Goal: Task Accomplishment & Management: Use online tool/utility

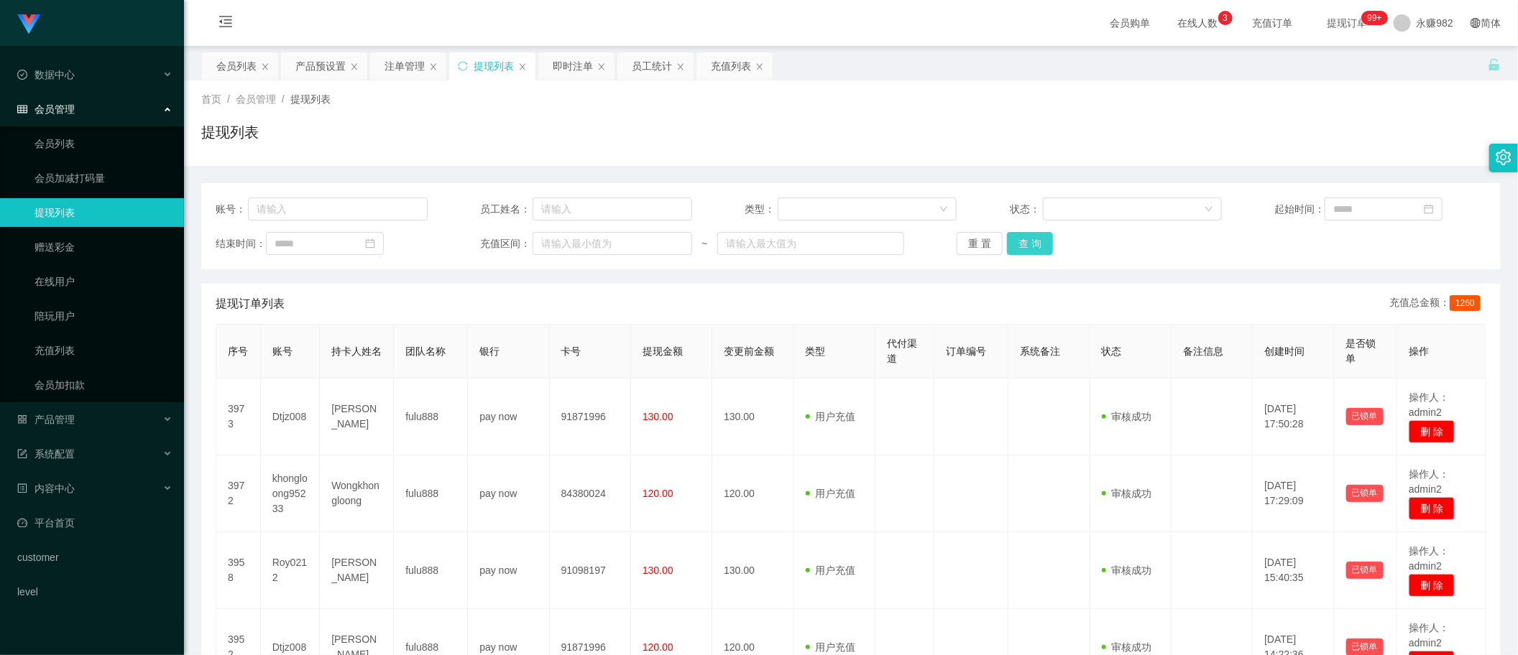
click at [1026, 246] on button "查 询" at bounding box center [1030, 243] width 46 height 23
click at [722, 70] on div "充值列表" at bounding box center [731, 65] width 40 height 27
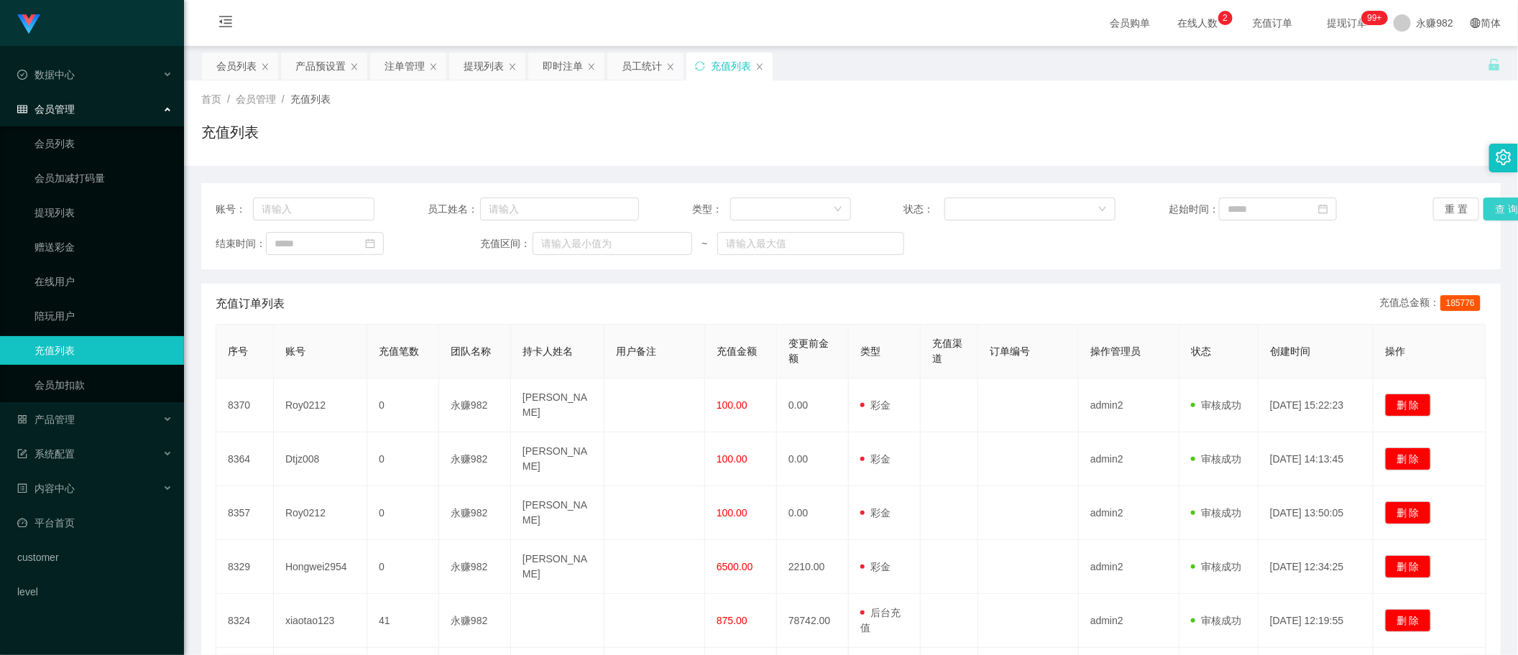
click at [1489, 207] on button "查 询" at bounding box center [1506, 209] width 46 height 23
click at [641, 70] on div "员工统计" at bounding box center [642, 65] width 40 height 27
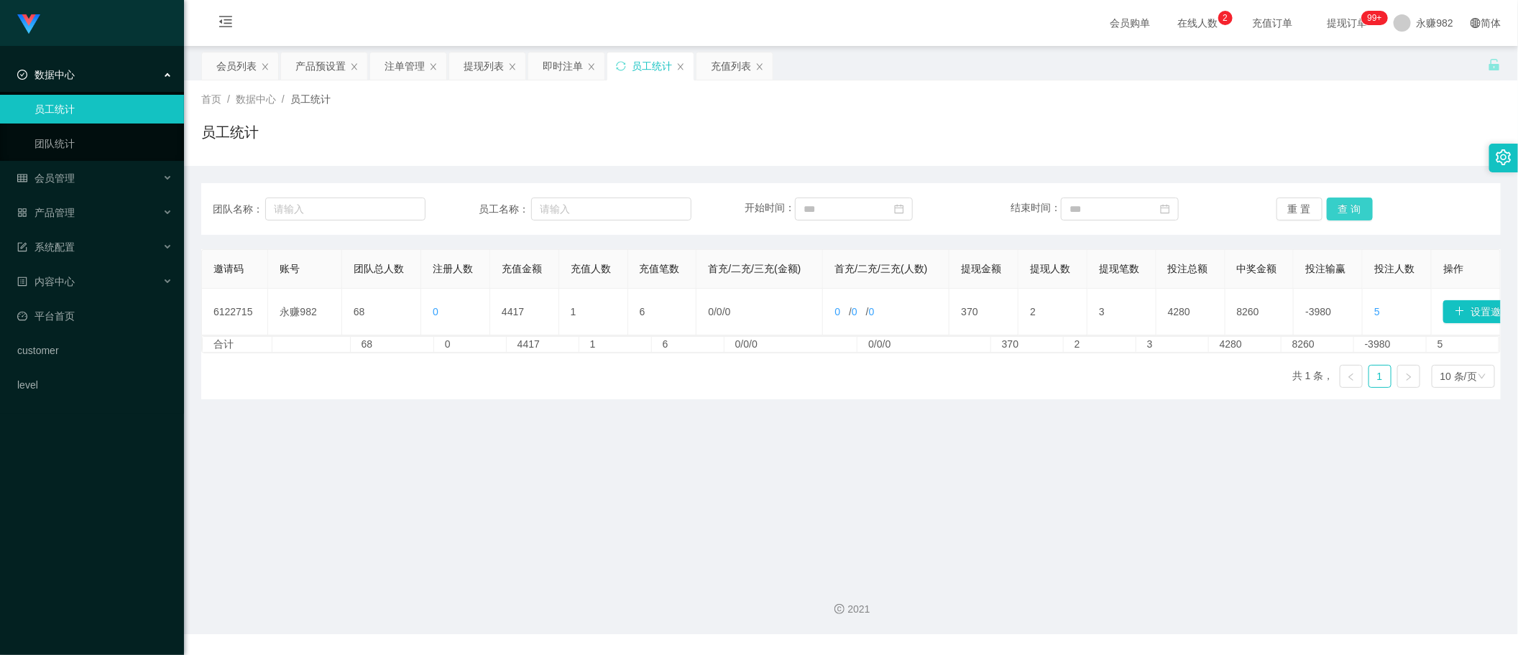
click at [1337, 213] on button "查 询" at bounding box center [1350, 209] width 46 height 23
click at [788, 483] on main "关闭左侧 关闭右侧 关闭其它 刷新页面 会员列表 产品预设置 注单管理 提现列表 即时注单 员工统计 充值列表 首页 / 数据中心 / 员工统计 / 员工统计…" at bounding box center [851, 307] width 1334 height 522
click at [1359, 202] on button "查 询" at bounding box center [1350, 209] width 46 height 23
drag, startPoint x: 817, startPoint y: 483, endPoint x: 892, endPoint y: 446, distance: 83.6
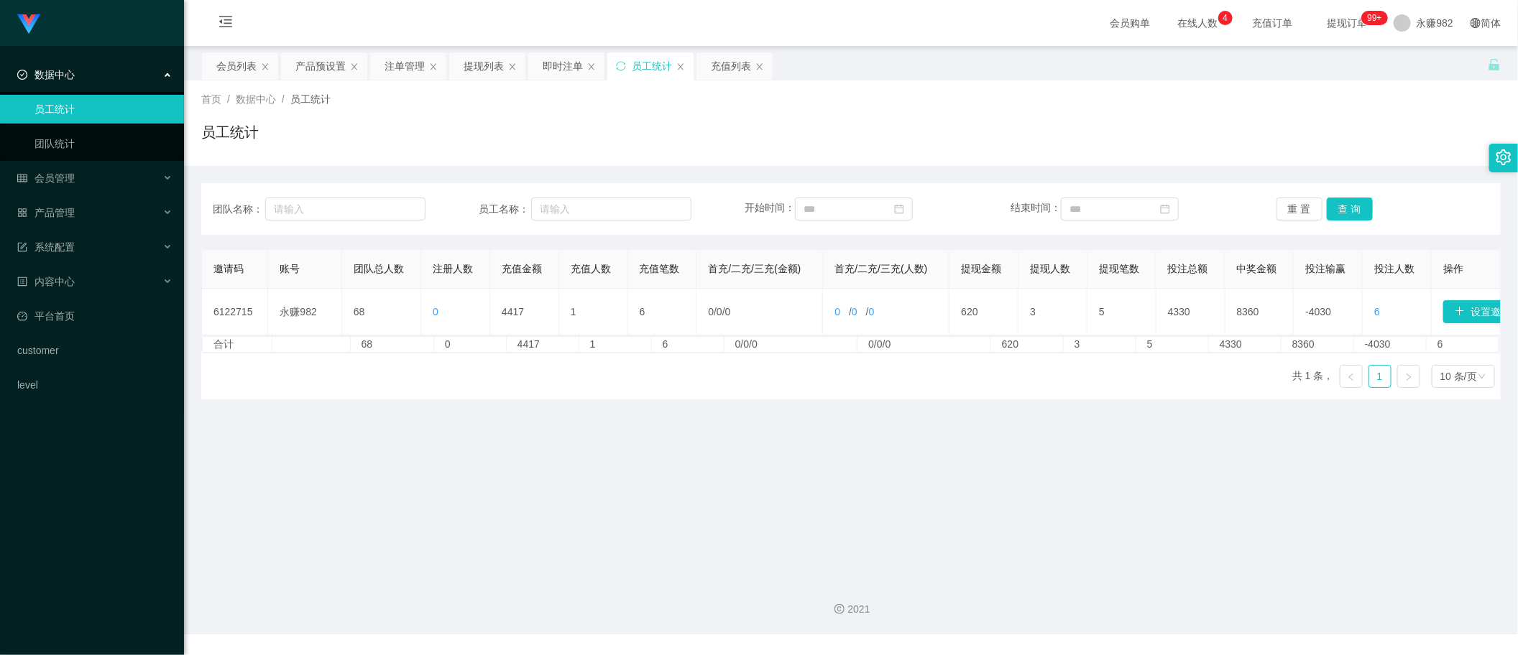
click at [817, 483] on main "关闭左侧 关闭右侧 关闭其它 刷新页面 会员列表 产品预设置 注单管理 提现列表 即时注单 员工统计 充值列表 首页 / 数据中心 / 员工统计 / 员工统计…" at bounding box center [851, 307] width 1334 height 522
click at [1335, 199] on button "查 询" at bounding box center [1350, 209] width 46 height 23
click at [860, 177] on div "团队名称： 员工名称： 开始时间： 结束时间： 重 置 查 询 邀请码 账号 团队总人数 注册人数 充值金额 充值人数 充值笔数 首充/二充/三充(金额) 首…" at bounding box center [850, 283] width 1299 height 234
click at [1351, 208] on button "查 询" at bounding box center [1350, 209] width 46 height 23
click at [760, 422] on main "关闭左侧 关闭右侧 关闭其它 刷新页面 会员列表 产品预设置 注单管理 提现列表 即时注单 员工统计 充值列表 首页 / 数据中心 / 员工统计 / 员工统计…" at bounding box center [851, 307] width 1334 height 522
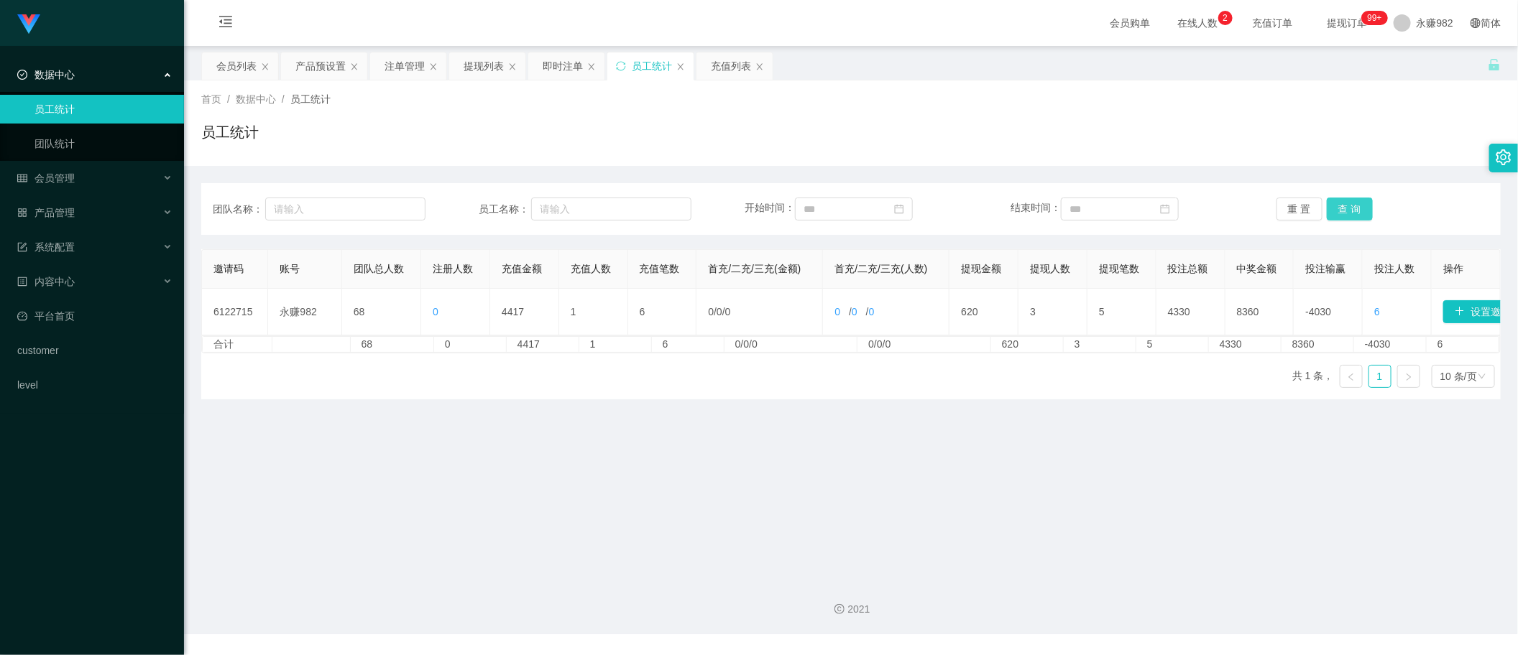
click at [1337, 207] on button "查 询" at bounding box center [1350, 209] width 46 height 23
click at [426, 120] on div "首页 / 数据中心 / 员工统计 / 员工统计" at bounding box center [850, 123] width 1299 height 63
click at [321, 63] on div "产品预设置" at bounding box center [320, 65] width 50 height 27
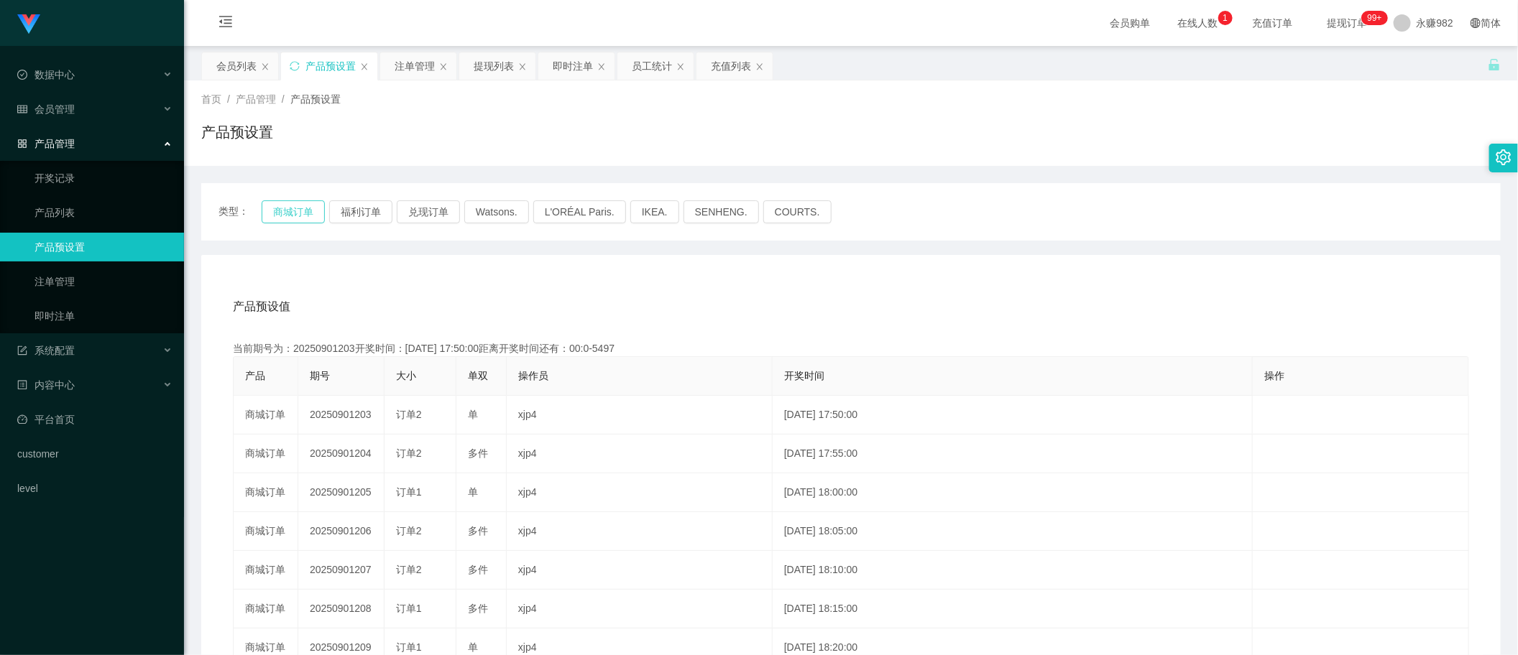
click at [306, 203] on button "商城订单" at bounding box center [293, 212] width 63 height 23
click at [407, 78] on div "注单管理" at bounding box center [415, 65] width 40 height 27
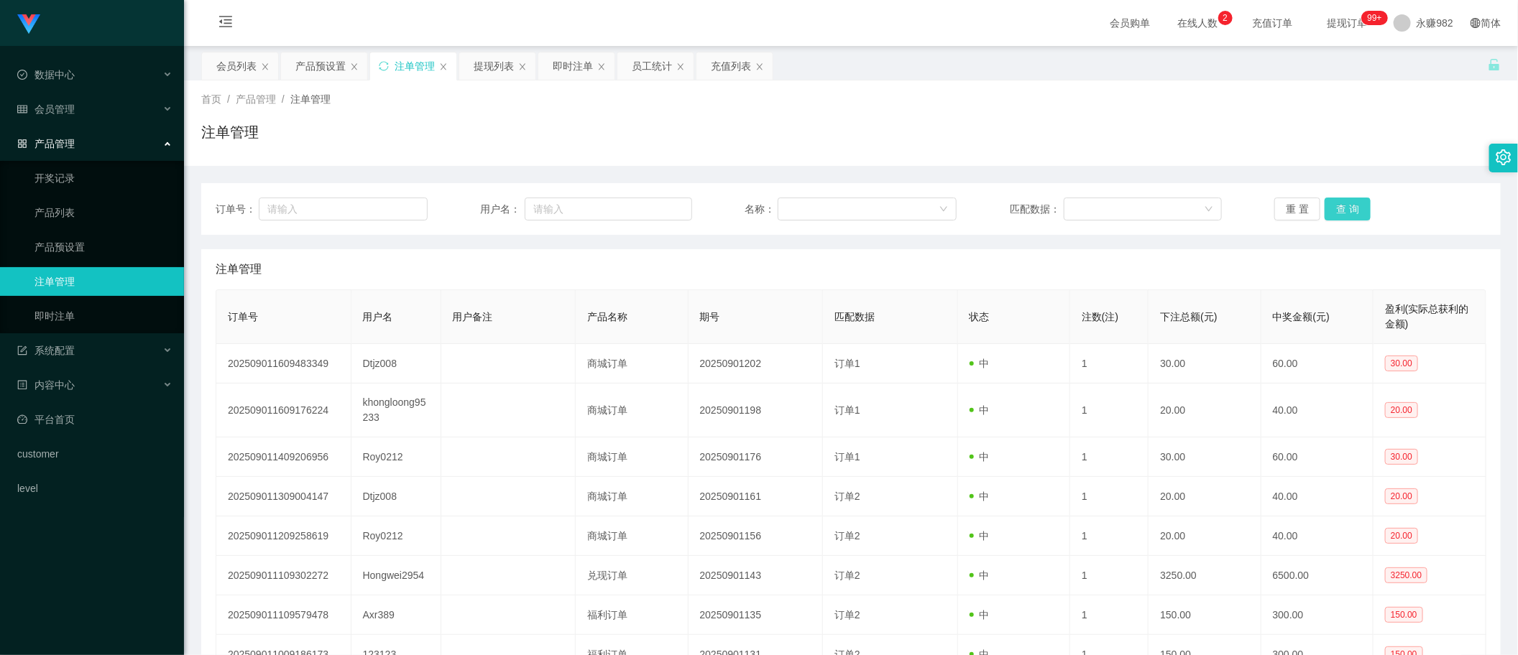
click at [1337, 203] on button "查 询" at bounding box center [1348, 209] width 46 height 23
drag, startPoint x: 893, startPoint y: 248, endPoint x: 954, endPoint y: 242, distance: 61.4
click at [893, 248] on div "订单号： 用户名： 名称： 匹配数据： 重 置 查 询 注单管理 订单号 用户名 用户备注 产品名称 期号 匹配数据 状态 注数(注) 下注总额(元) 中奖金…" at bounding box center [850, 491] width 1299 height 617
click at [1346, 214] on button "查 询" at bounding box center [1348, 209] width 46 height 23
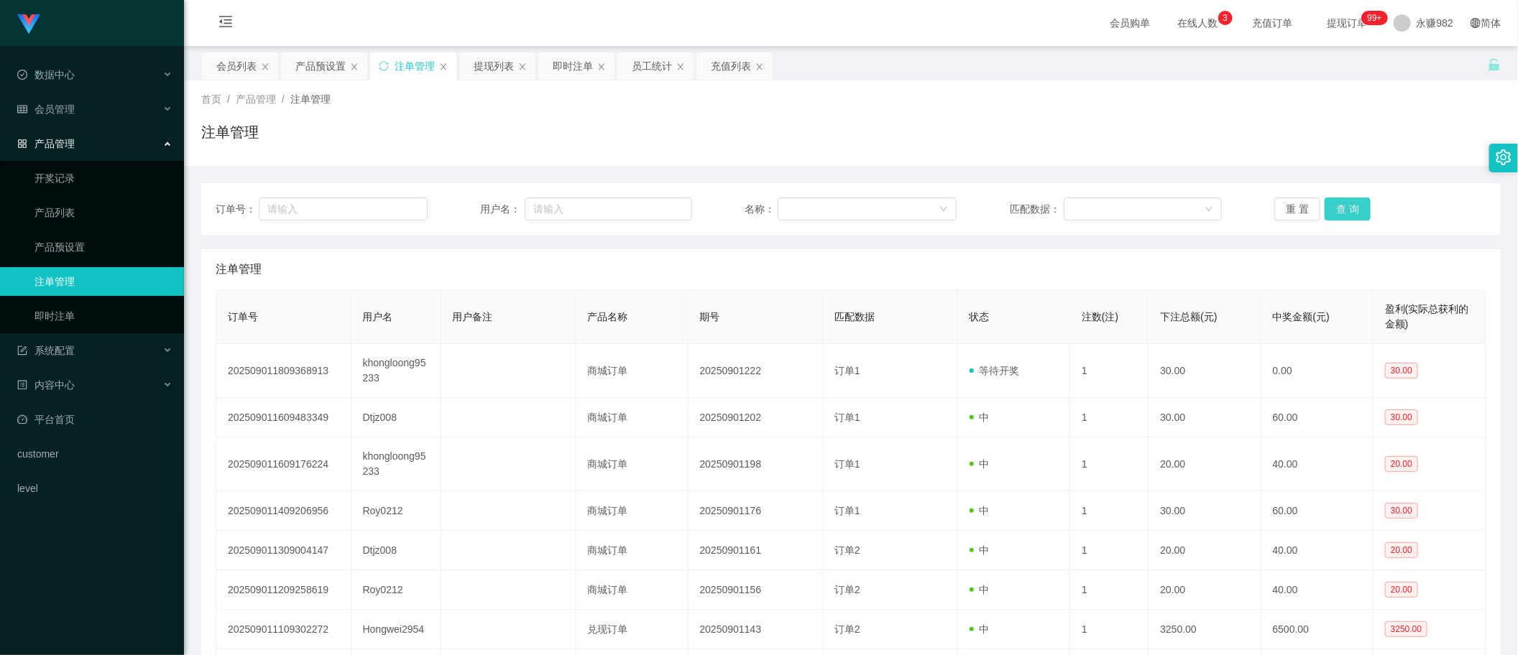
click at [1346, 214] on button "查 询" at bounding box center [1348, 209] width 46 height 23
click at [1346, 214] on div "重 置 查 询" at bounding box center [1380, 209] width 212 height 23
click at [295, 67] on div "产品预设置" at bounding box center [324, 65] width 86 height 27
click at [317, 73] on div "产品预设置" at bounding box center [320, 65] width 50 height 27
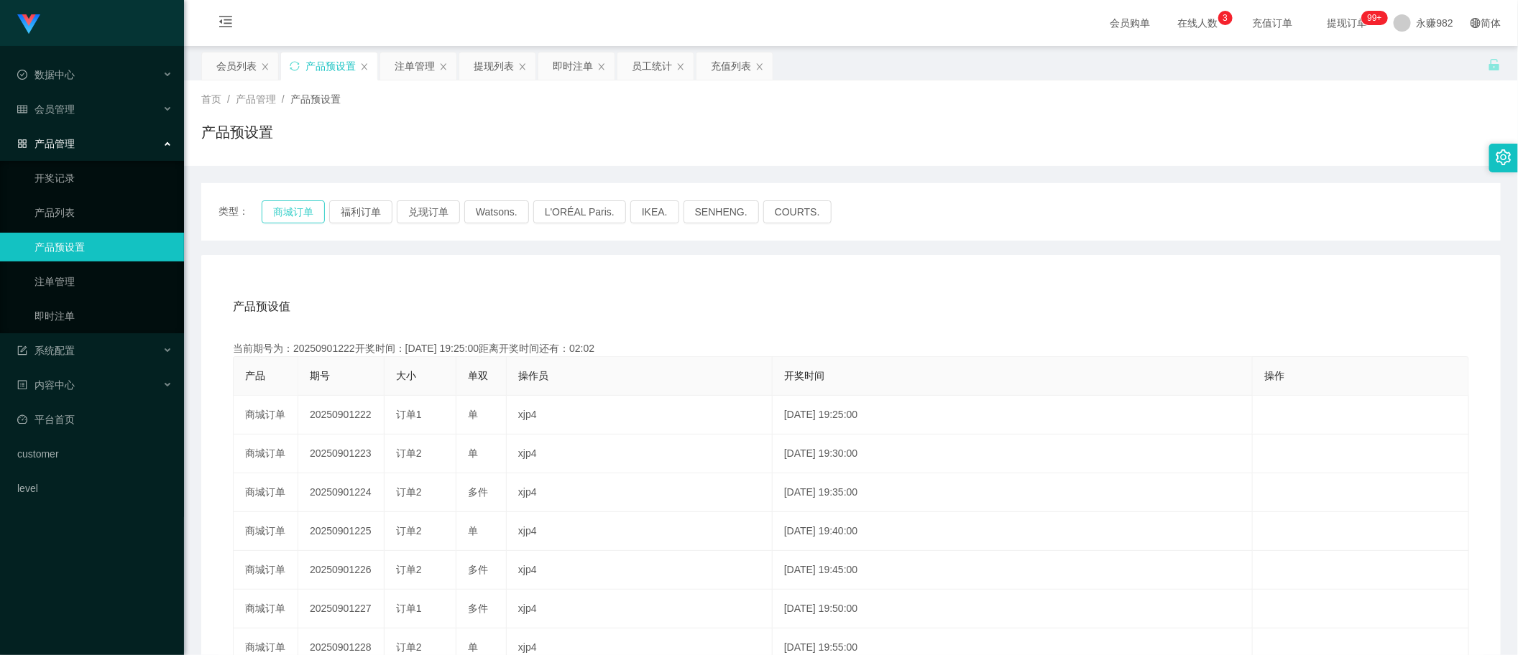
click at [277, 216] on button "商城订单" at bounding box center [293, 212] width 63 height 23
click at [684, 293] on div "产品预设值 添加期号" at bounding box center [851, 307] width 1236 height 40
click at [418, 70] on div "注单管理" at bounding box center [415, 65] width 40 height 27
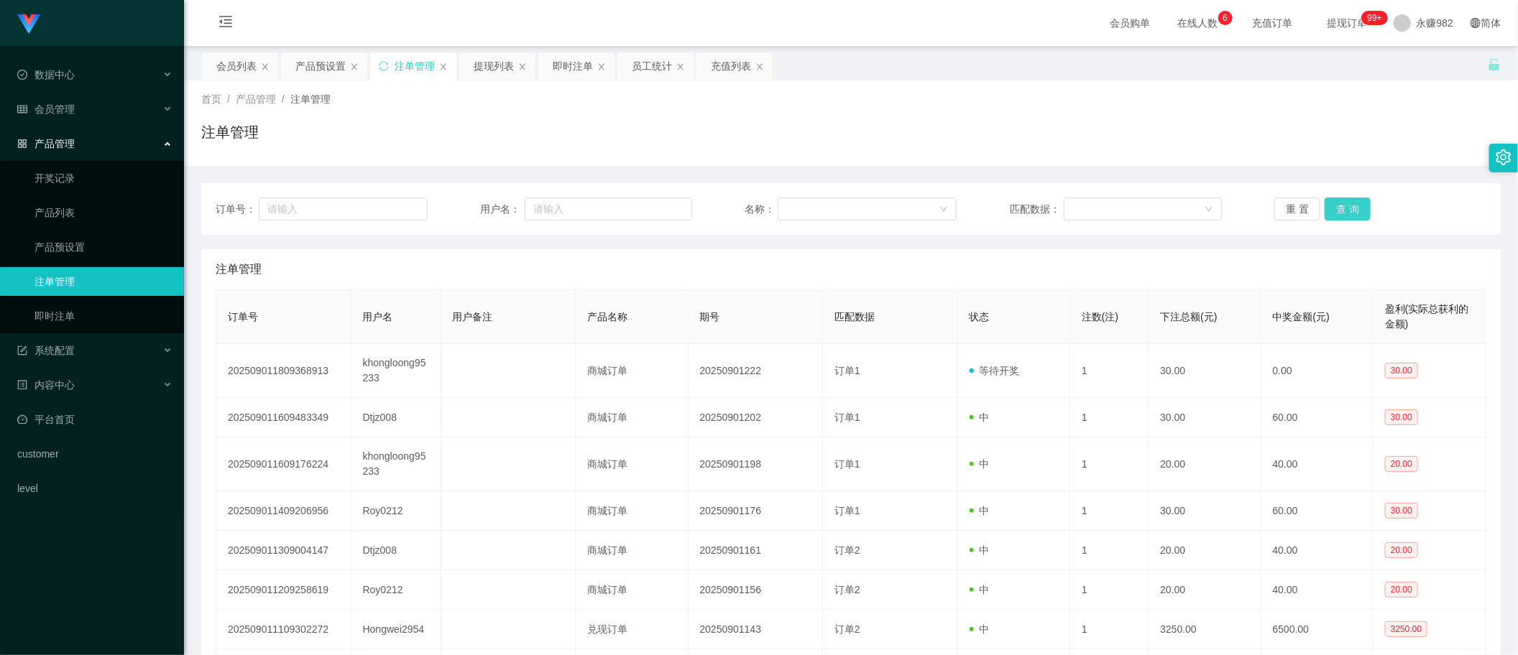
click at [1339, 206] on button "查 询" at bounding box center [1348, 209] width 46 height 23
click at [1337, 200] on button "查 询" at bounding box center [1348, 209] width 46 height 23
click at [500, 56] on div "提现列表" at bounding box center [494, 65] width 40 height 27
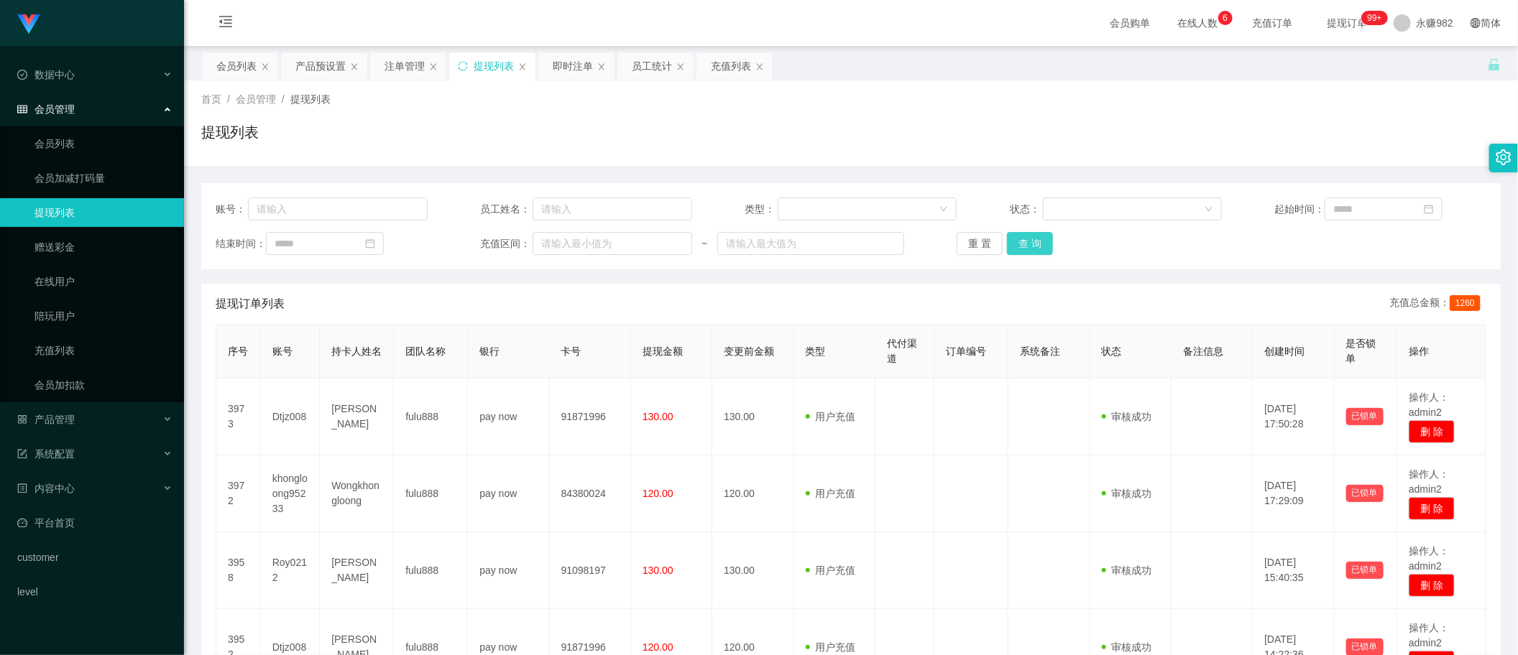
click at [1015, 242] on button "查 询" at bounding box center [1030, 243] width 46 height 23
click at [1043, 234] on button "查 询" at bounding box center [1030, 243] width 46 height 23
click at [1033, 243] on button "查 询" at bounding box center [1030, 243] width 46 height 23
click at [1028, 242] on button "查 询" at bounding box center [1030, 243] width 46 height 23
click at [839, 285] on div "提现订单列表 充值总金额： 1260" at bounding box center [851, 304] width 1271 height 40
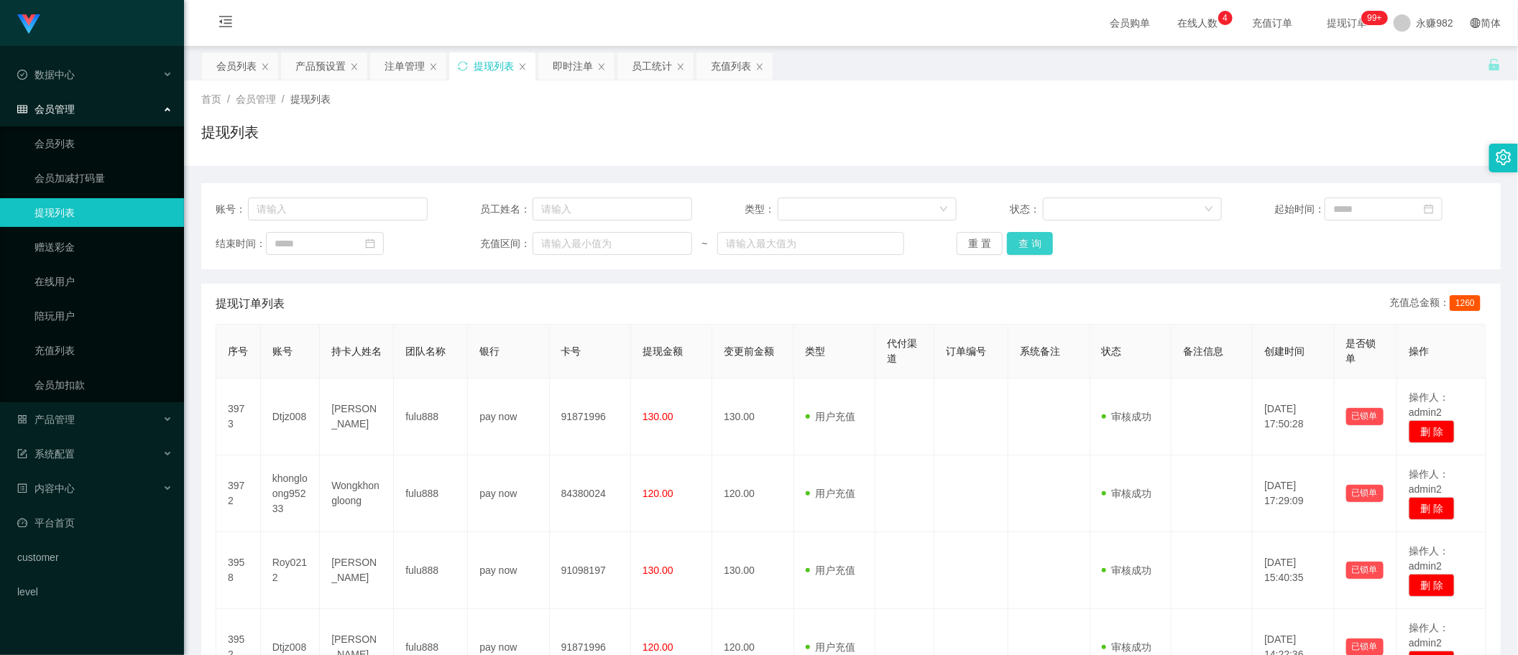
click at [1025, 249] on button "查 询" at bounding box center [1030, 243] width 46 height 23
click at [678, 152] on div "提现列表" at bounding box center [850, 137] width 1299 height 33
click at [1026, 236] on button "查 询" at bounding box center [1030, 243] width 46 height 23
click at [903, 292] on div "提现订单列表 充值总金额： 1260" at bounding box center [851, 304] width 1271 height 40
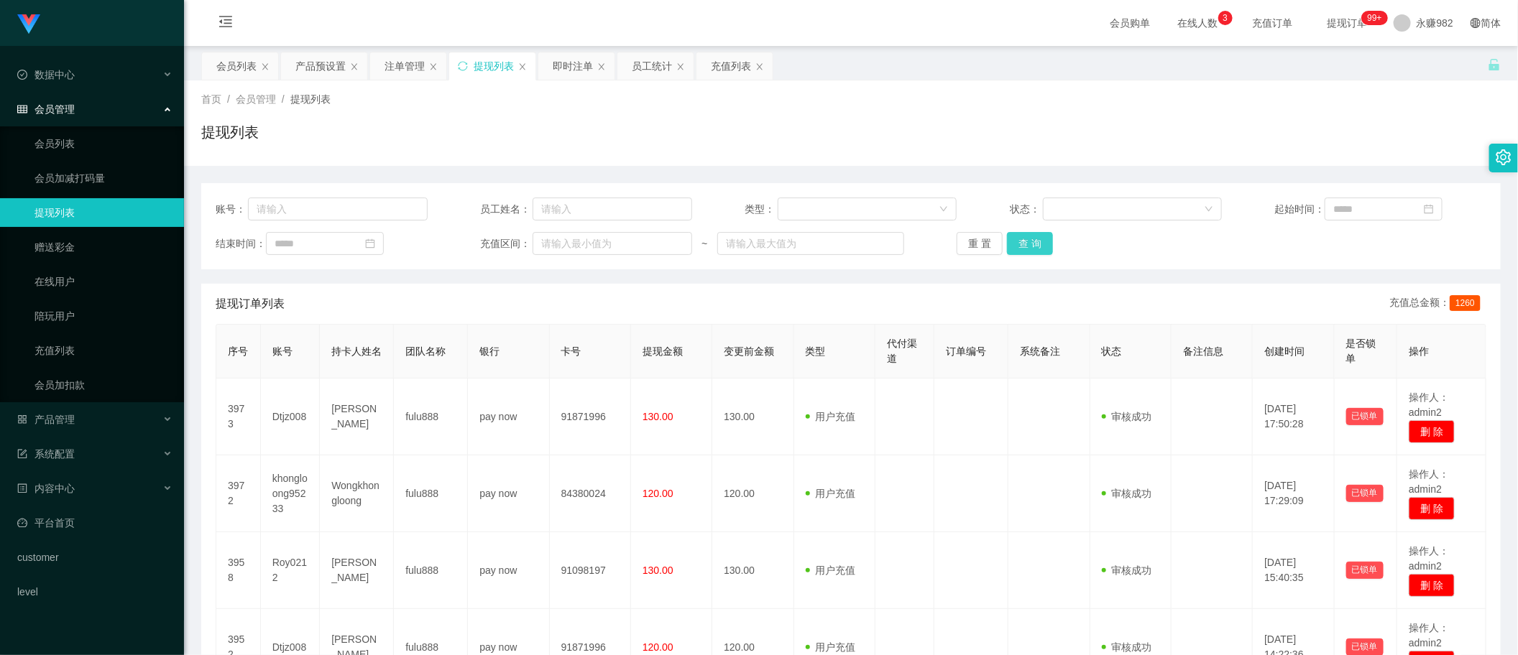
click at [1022, 252] on button "查 询" at bounding box center [1030, 243] width 46 height 23
click at [740, 343] on th "变更前金额" at bounding box center [752, 352] width 81 height 54
drag, startPoint x: 1029, startPoint y: 247, endPoint x: 1028, endPoint y: 256, distance: 9.4
click at [1028, 247] on button "查 询" at bounding box center [1030, 243] width 46 height 23
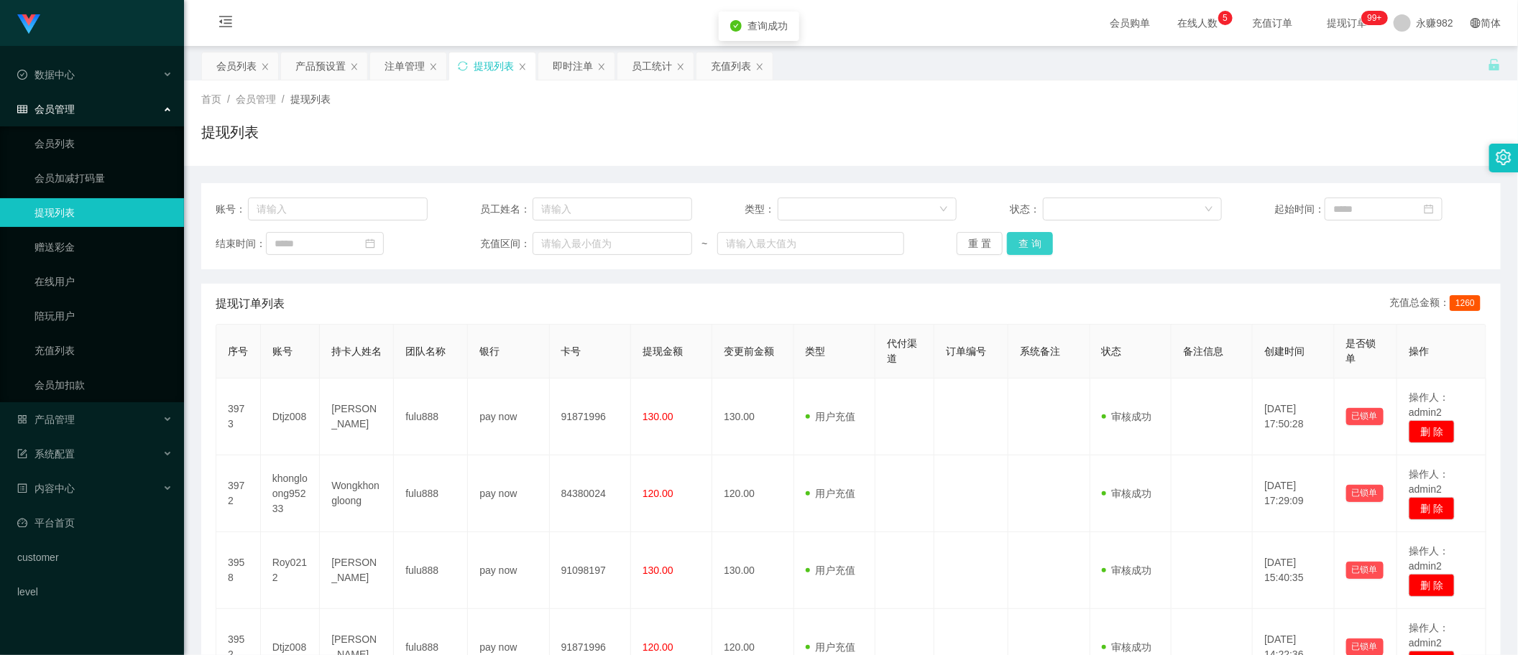
click at [1038, 242] on button "查 询" at bounding box center [1030, 243] width 46 height 23
click at [1038, 242] on div "重 置 查 询" at bounding box center [1063, 243] width 212 height 23
click at [1038, 242] on button "查 询" at bounding box center [1030, 243] width 46 height 23
click at [838, 311] on div "提现订单列表 充值总金额： 1260" at bounding box center [851, 304] width 1271 height 40
click at [1039, 249] on button "查 询" at bounding box center [1030, 243] width 46 height 23
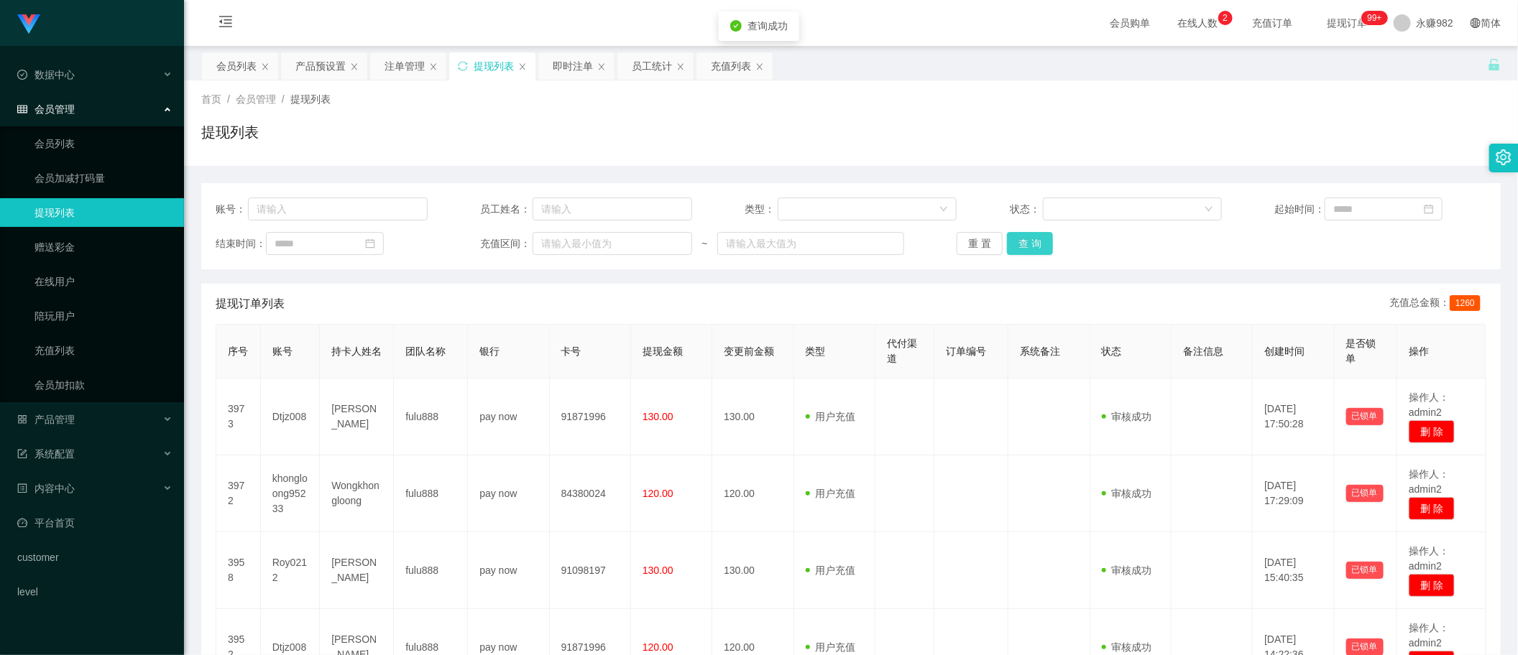
click at [1039, 249] on button "查 询" at bounding box center [1030, 243] width 46 height 23
drag, startPoint x: 852, startPoint y: 293, endPoint x: 1039, endPoint y: 289, distance: 187.6
click at [852, 293] on div "提现订单列表 充值总金额： 1260" at bounding box center [851, 304] width 1271 height 40
click at [1022, 236] on button "查 询" at bounding box center [1030, 243] width 46 height 23
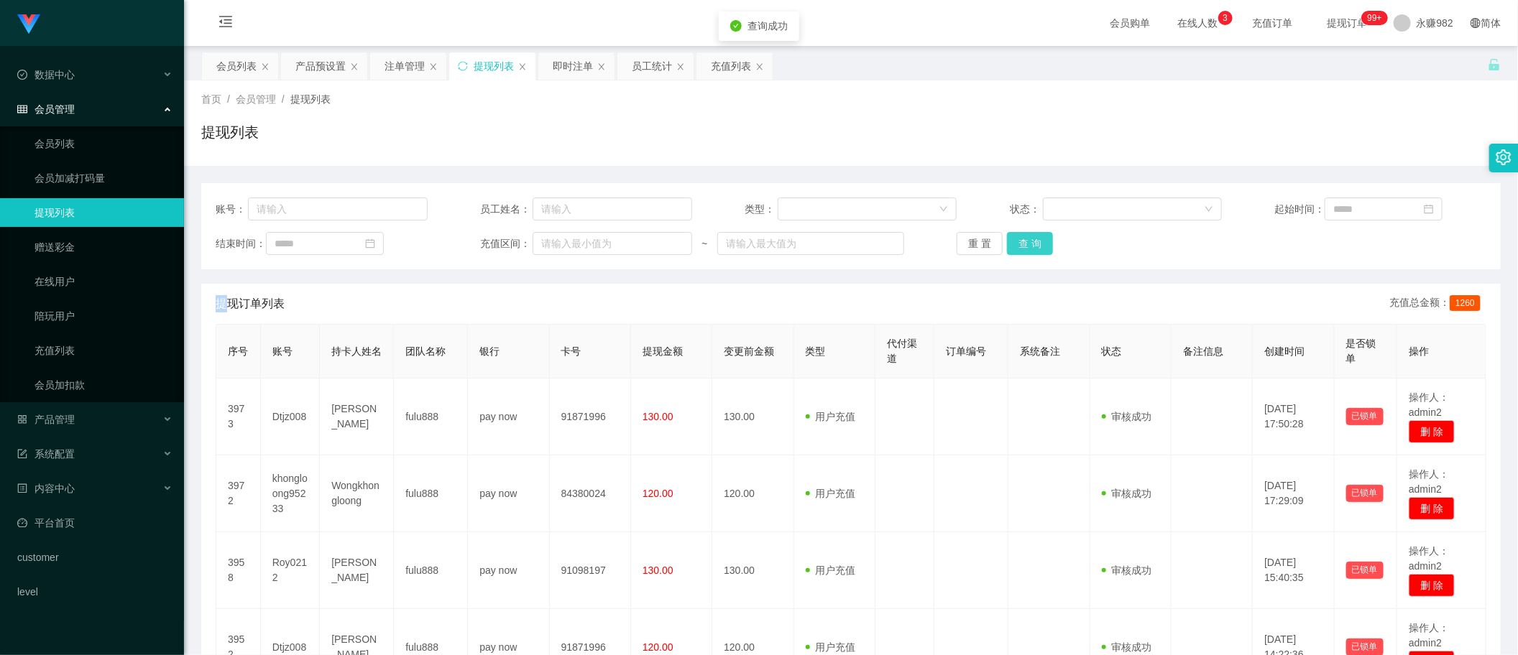
click at [1022, 236] on div "重 置 查 询" at bounding box center [1063, 243] width 212 height 23
click at [1022, 236] on button "查 询" at bounding box center [1030, 243] width 46 height 23
click at [1023, 242] on button "查 询" at bounding box center [1030, 243] width 46 height 23
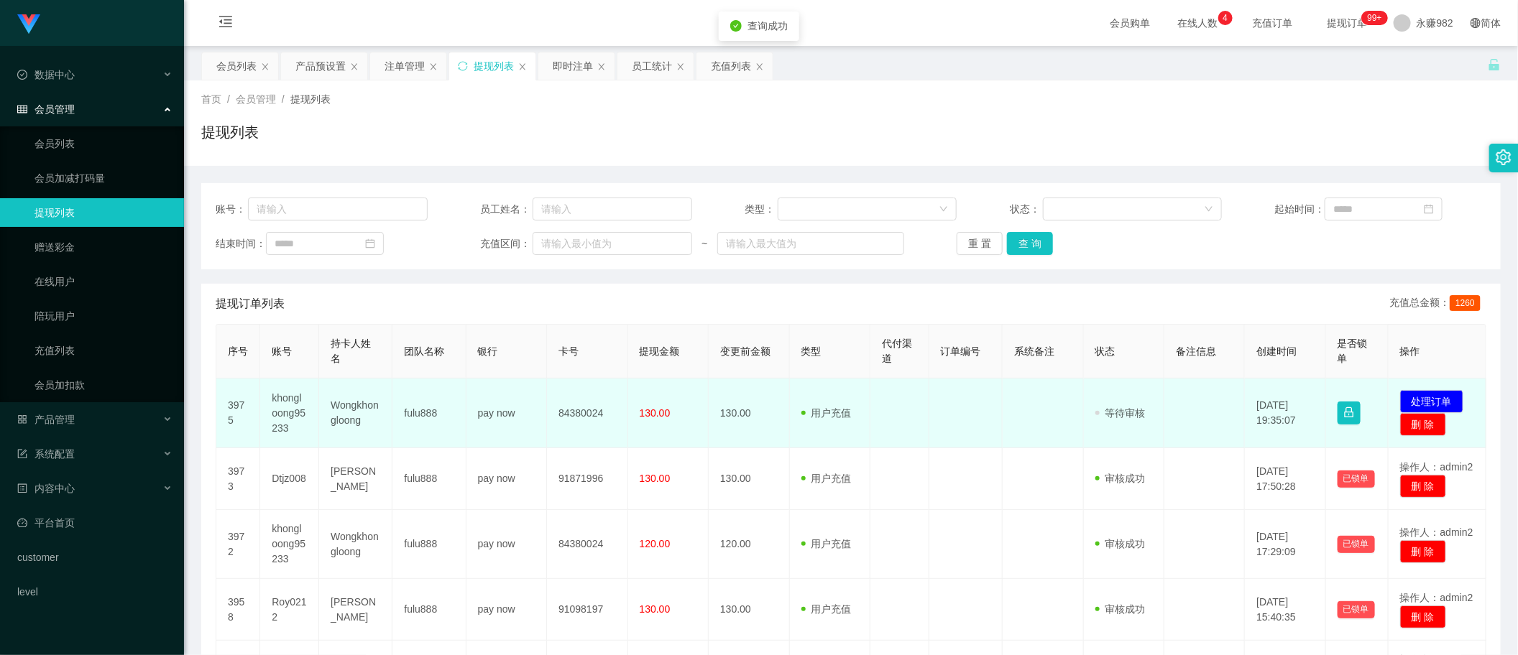
click at [282, 418] on td "khongloong95233" at bounding box center [289, 414] width 59 height 70
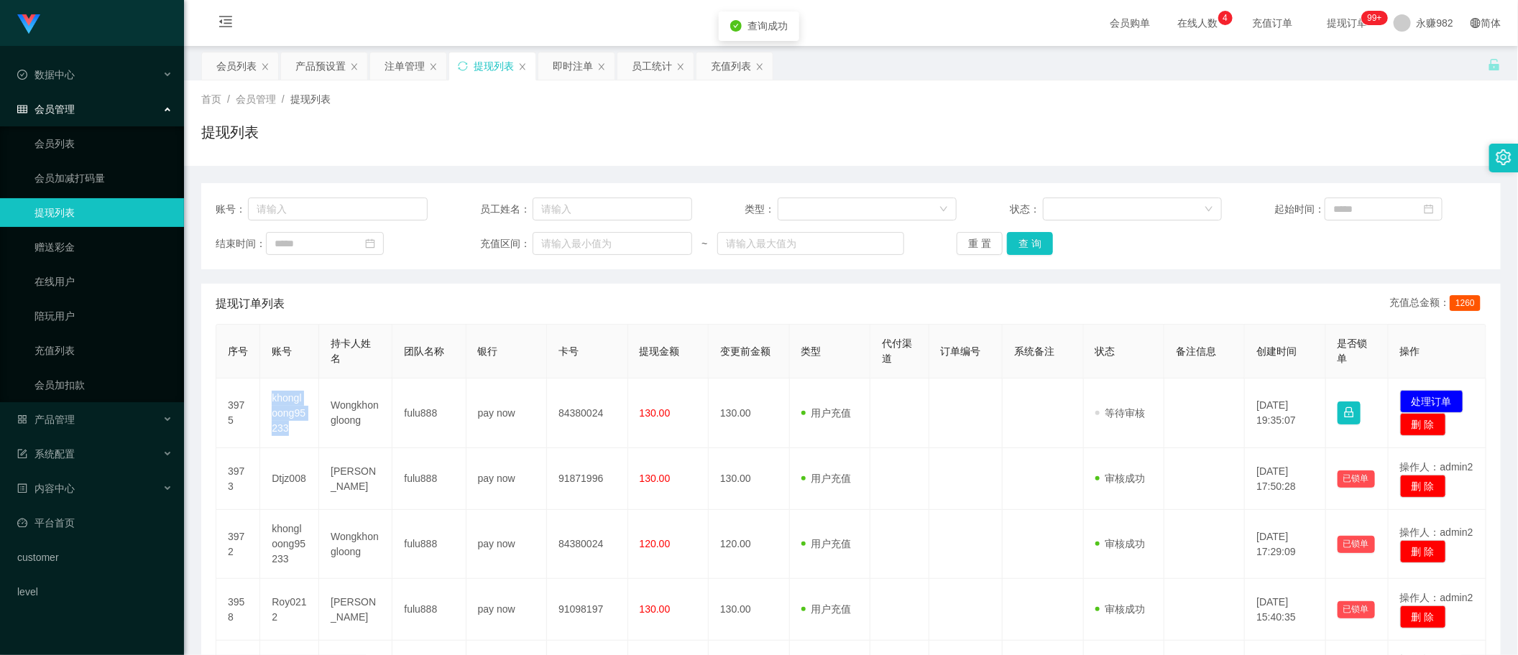
copy td "khongloong95233"
drag, startPoint x: 888, startPoint y: 166, endPoint x: 898, endPoint y: 166, distance: 10.1
click at [888, 166] on div "账号： 员工姓名： 类型： 状态： 起始时间： 结束时间： 充值区间： ~ 重 置 查 询 提现订单列表 充值总金额： 1260 序号 账号 持卡人姓名 团队…" at bounding box center [850, 612] width 1299 height 892
click at [1046, 242] on button "查 询" at bounding box center [1030, 243] width 46 height 23
click at [1041, 244] on button "查 询" at bounding box center [1030, 243] width 46 height 23
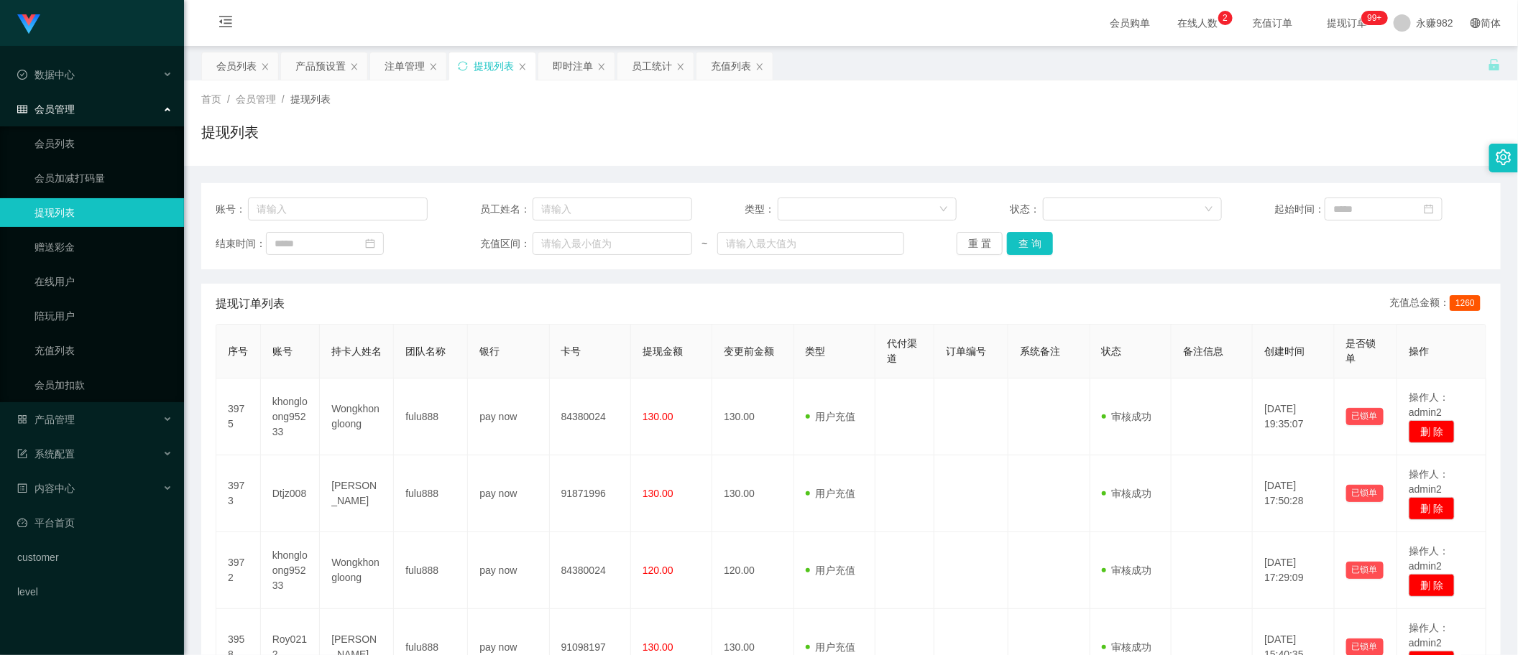
click at [849, 318] on div "提现订单列表 充值总金额： 1260" at bounding box center [851, 304] width 1271 height 40
click at [1033, 249] on button "查 询" at bounding box center [1030, 243] width 46 height 23
